Goal: Task Accomplishment & Management: Use online tool/utility

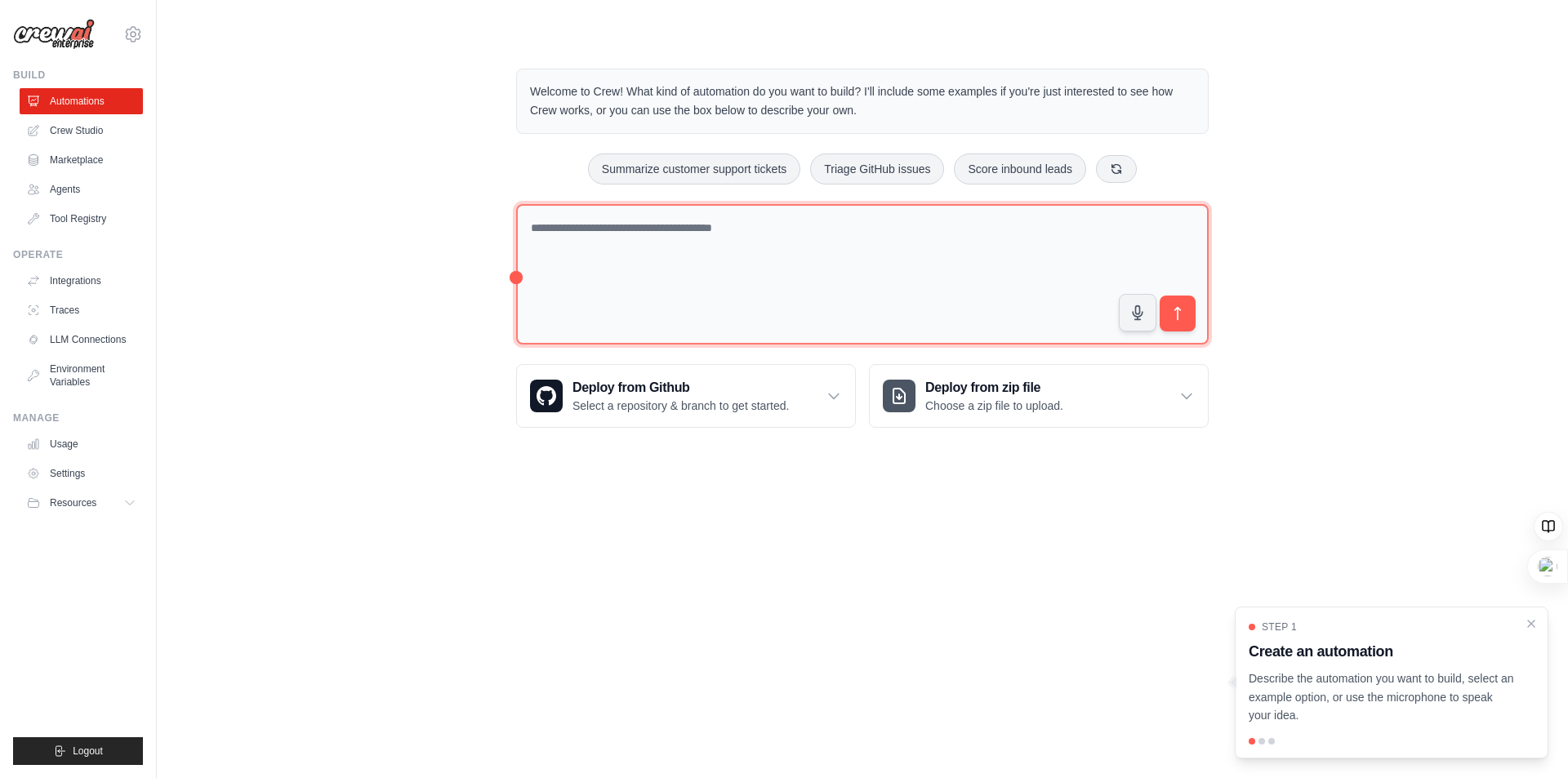
click at [612, 266] on textarea at bounding box center [862, 275] width 693 height 141
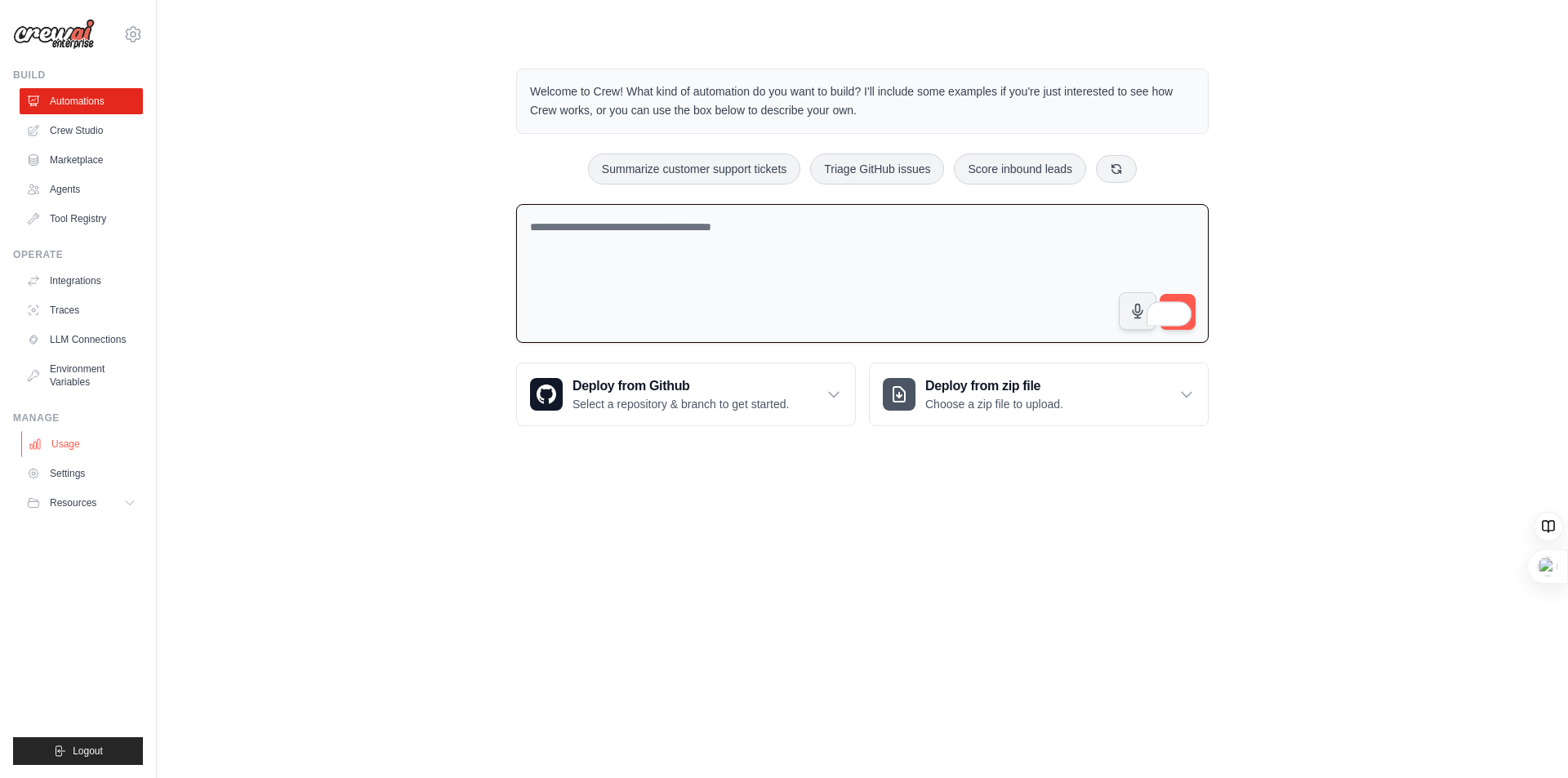
click at [89, 451] on link "Usage" at bounding box center [83, 444] width 123 height 26
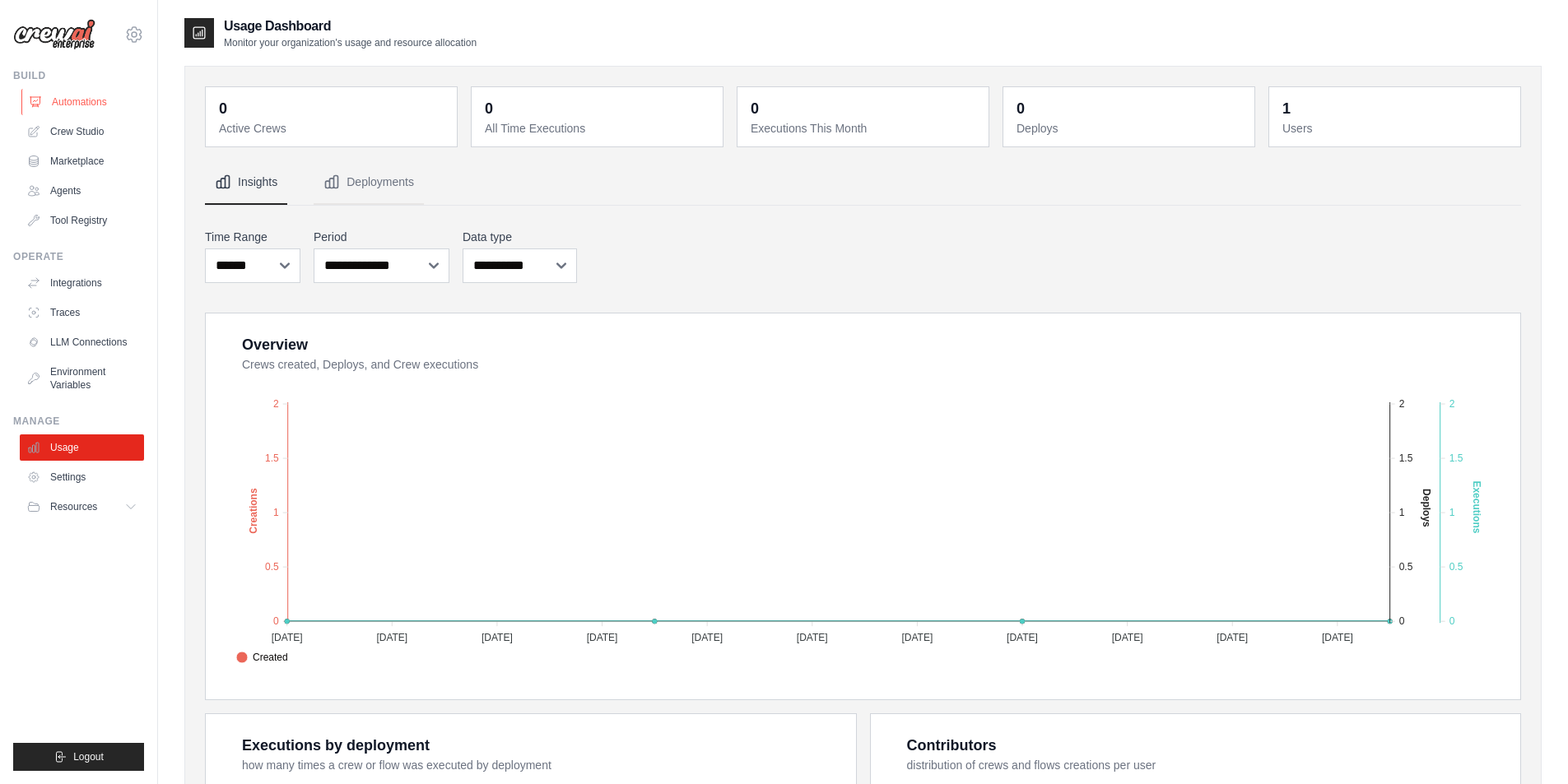
click at [73, 102] on link "Automations" at bounding box center [83, 102] width 124 height 26
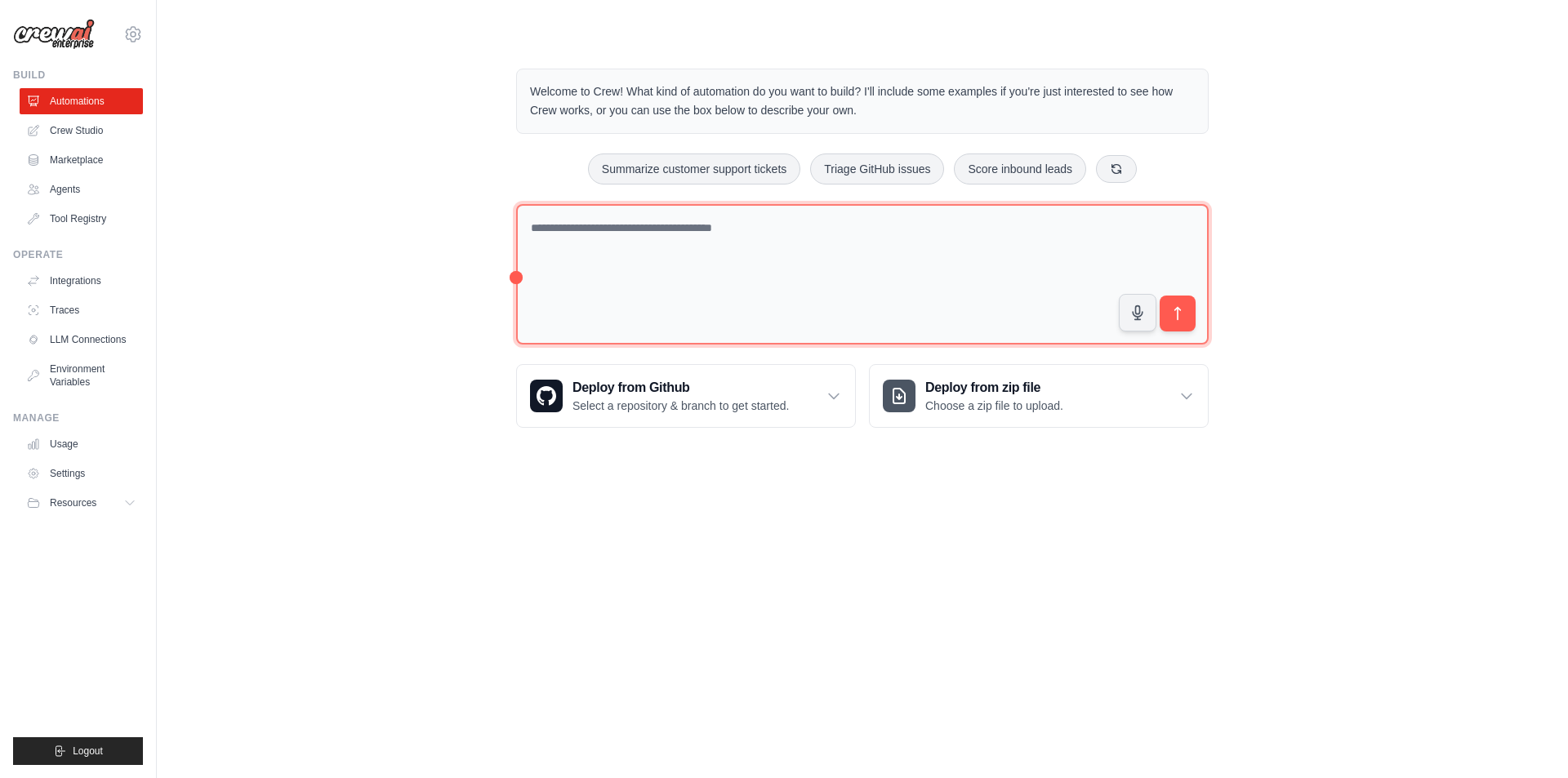
click at [646, 232] on textarea at bounding box center [862, 275] width 693 height 141
click at [531, 280] on textarea "To enrich screen reader interactions, please activate Accessibility in Grammarl…" at bounding box center [862, 275] width 693 height 141
